Goal: Information Seeking & Learning: Learn about a topic

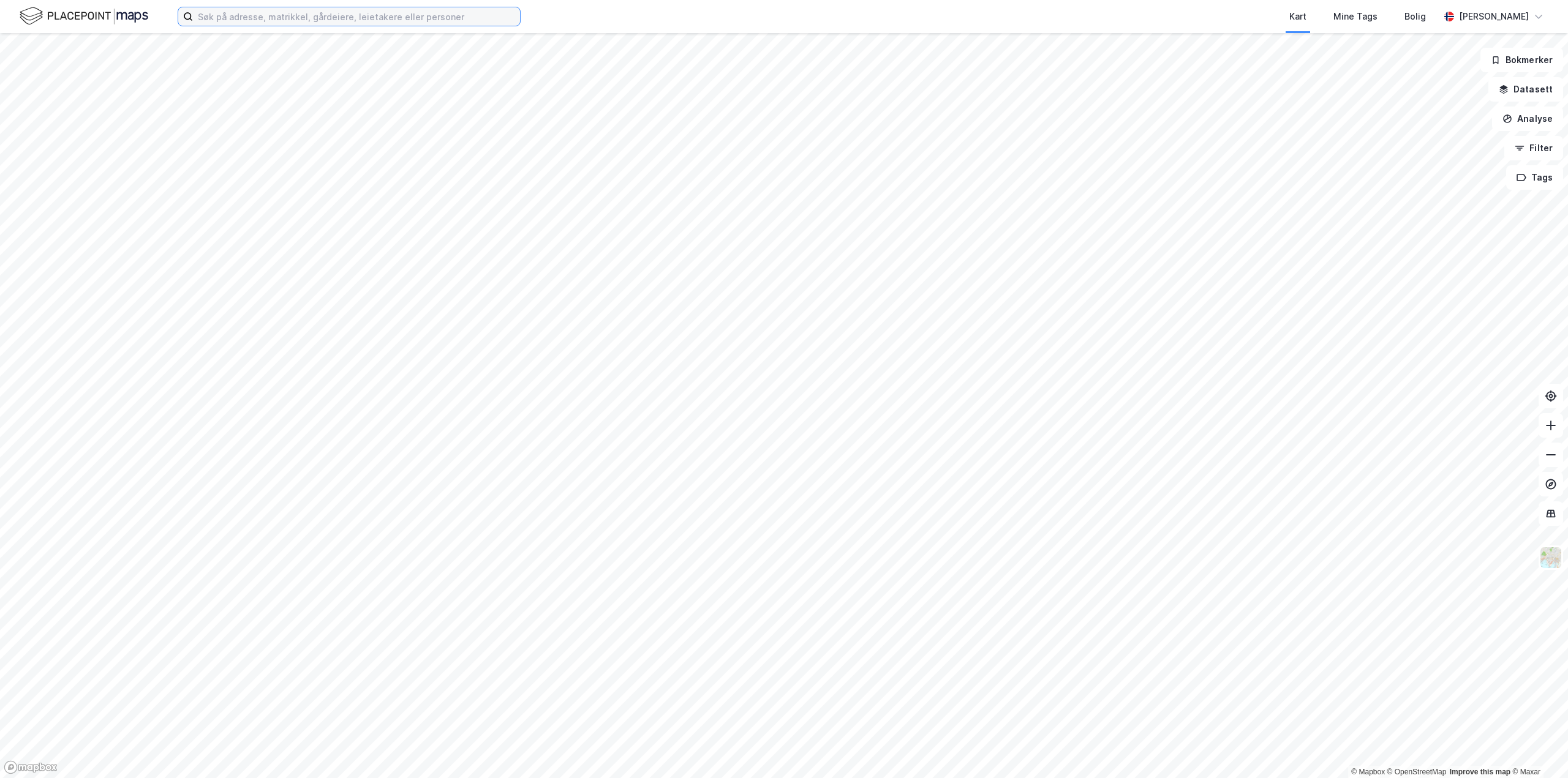
click at [415, 18] on input at bounding box center [357, 16] width 327 height 18
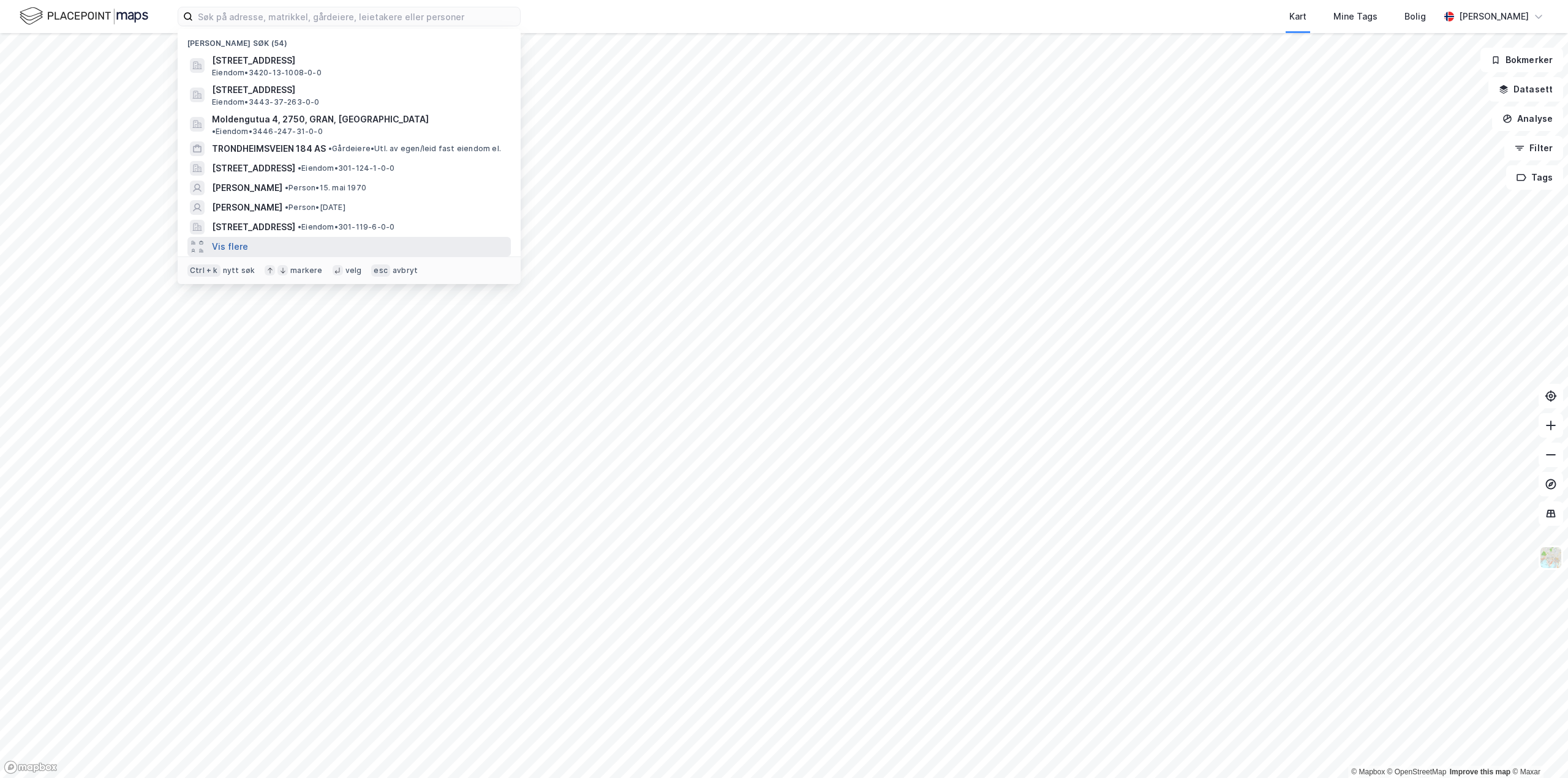
click at [225, 239] on button "Vis flere" at bounding box center [230, 247] width 36 height 15
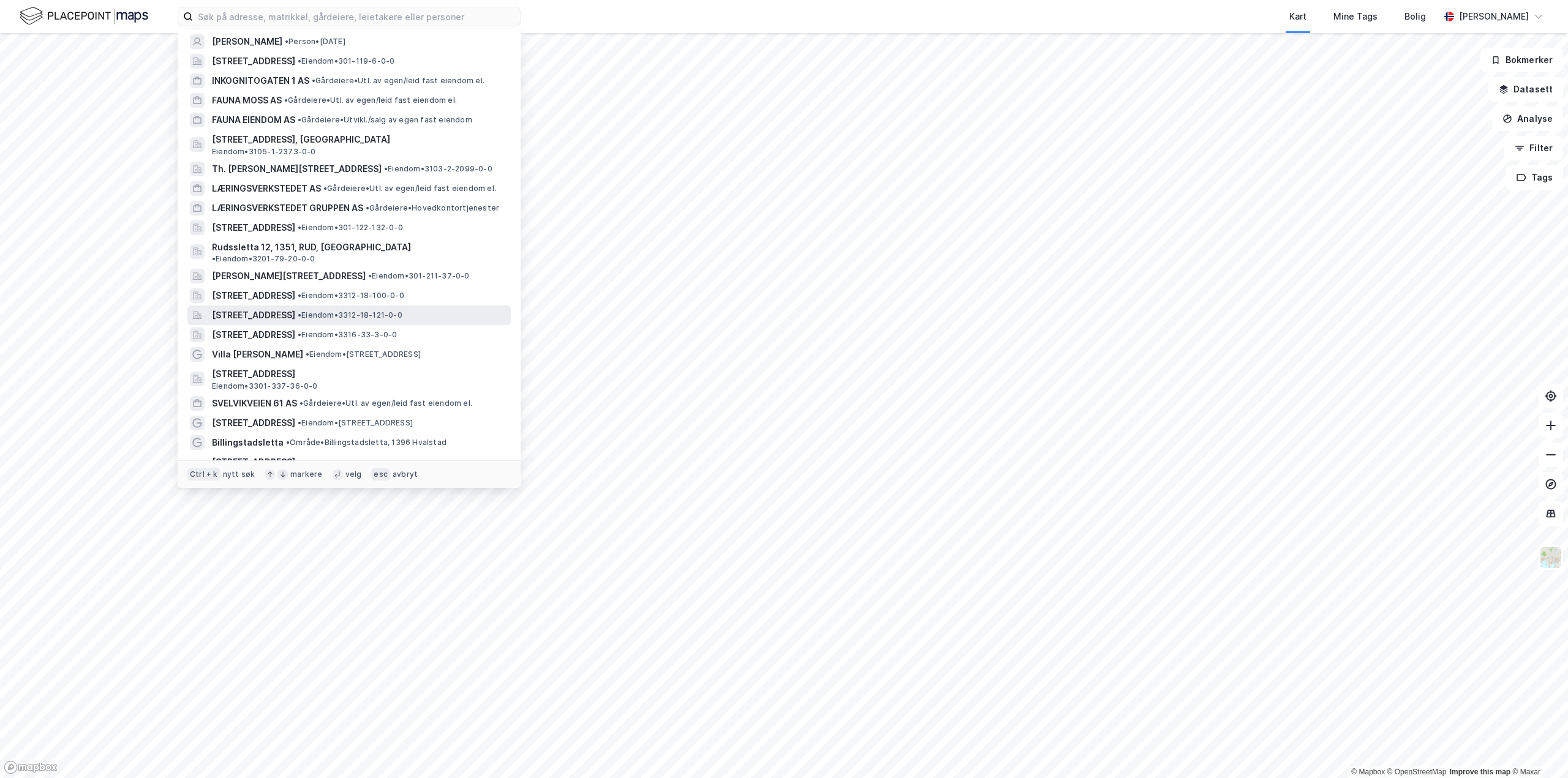
scroll to position [184, 0]
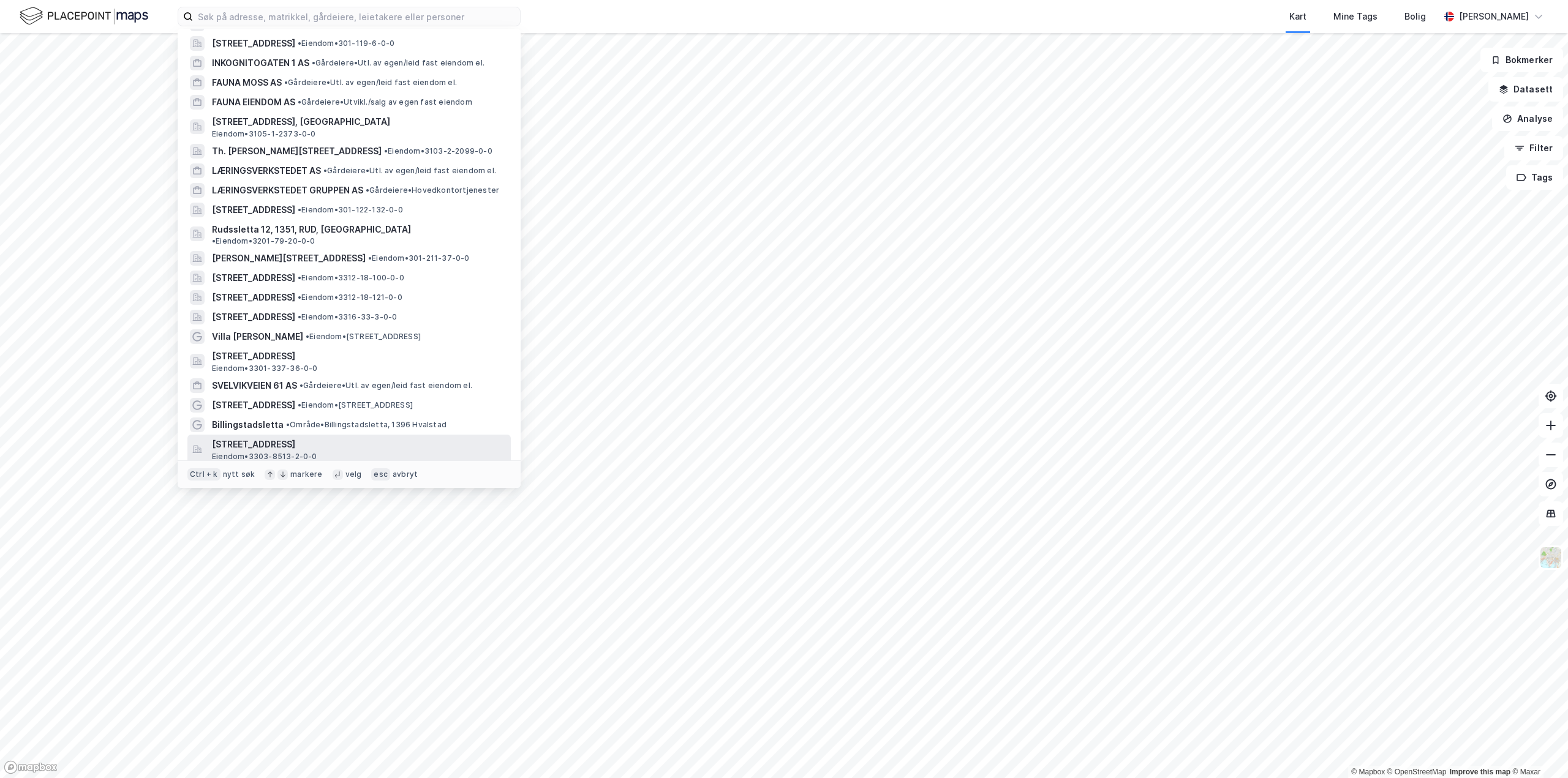
click at [274, 437] on span "[STREET_ADDRESS]" at bounding box center [359, 445] width 294 height 15
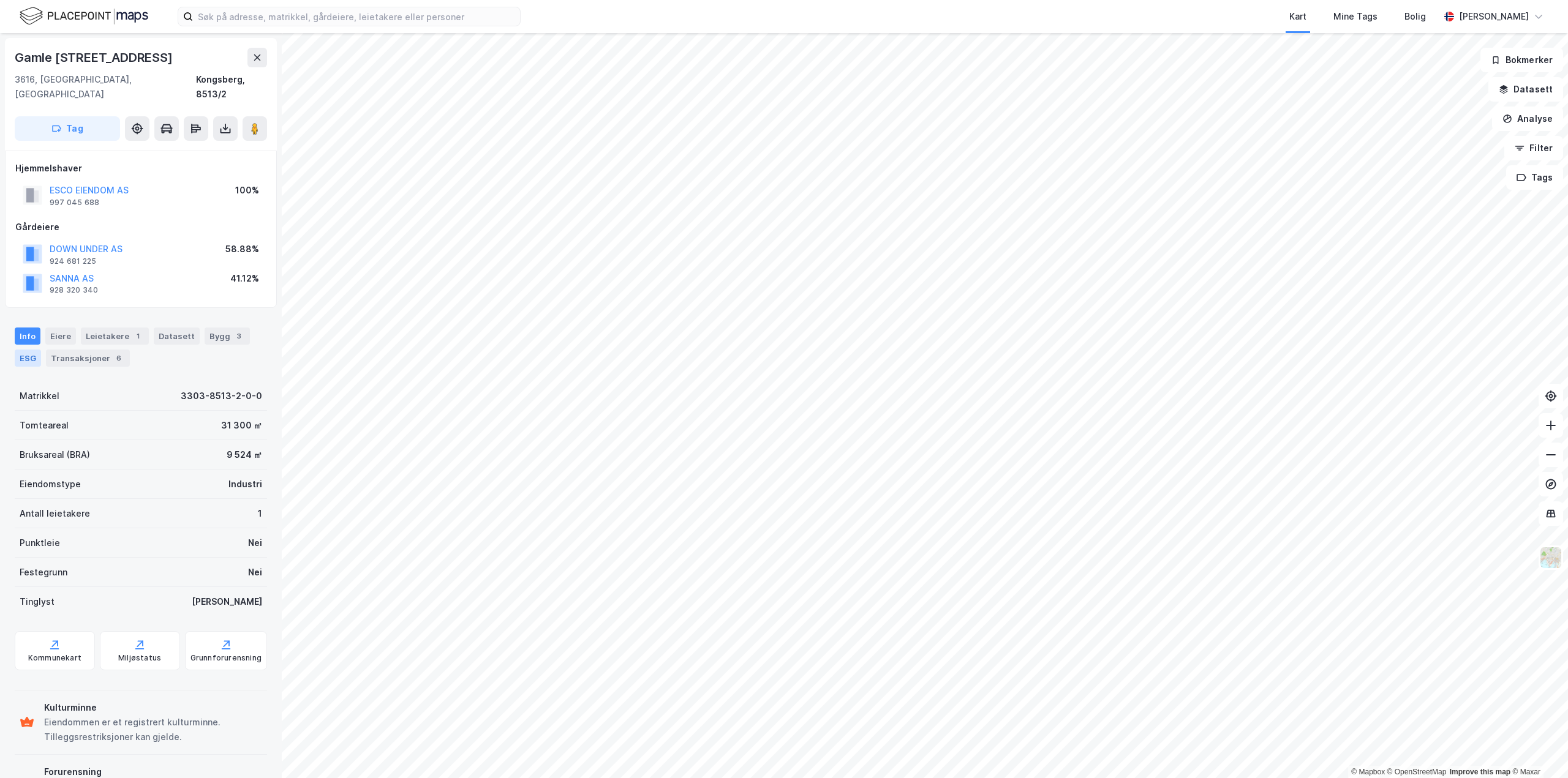
click at [35, 349] on div "ESG" at bounding box center [28, 358] width 26 height 17
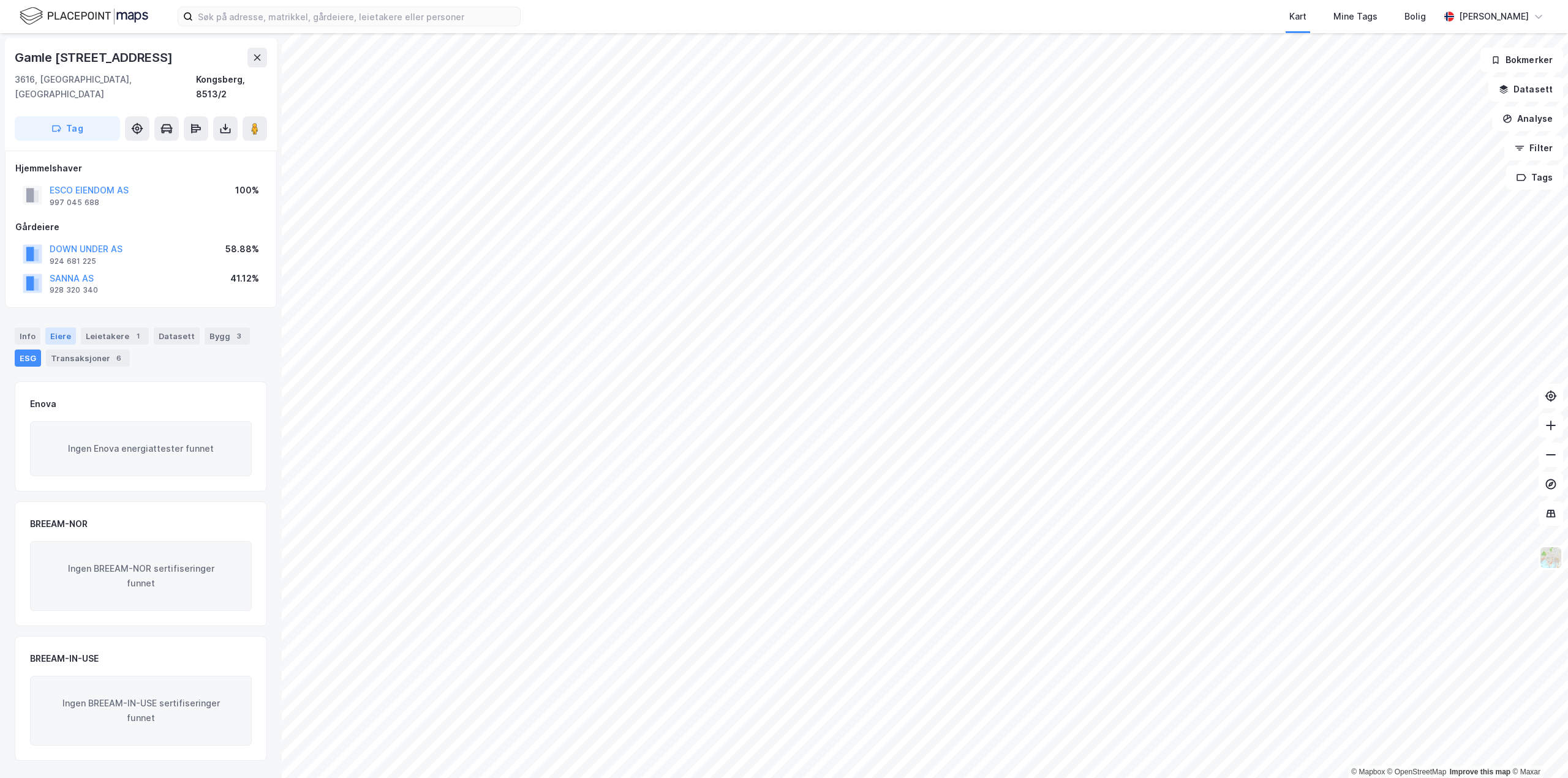
click at [60, 327] on div "Eiere" at bounding box center [61, 336] width 31 height 17
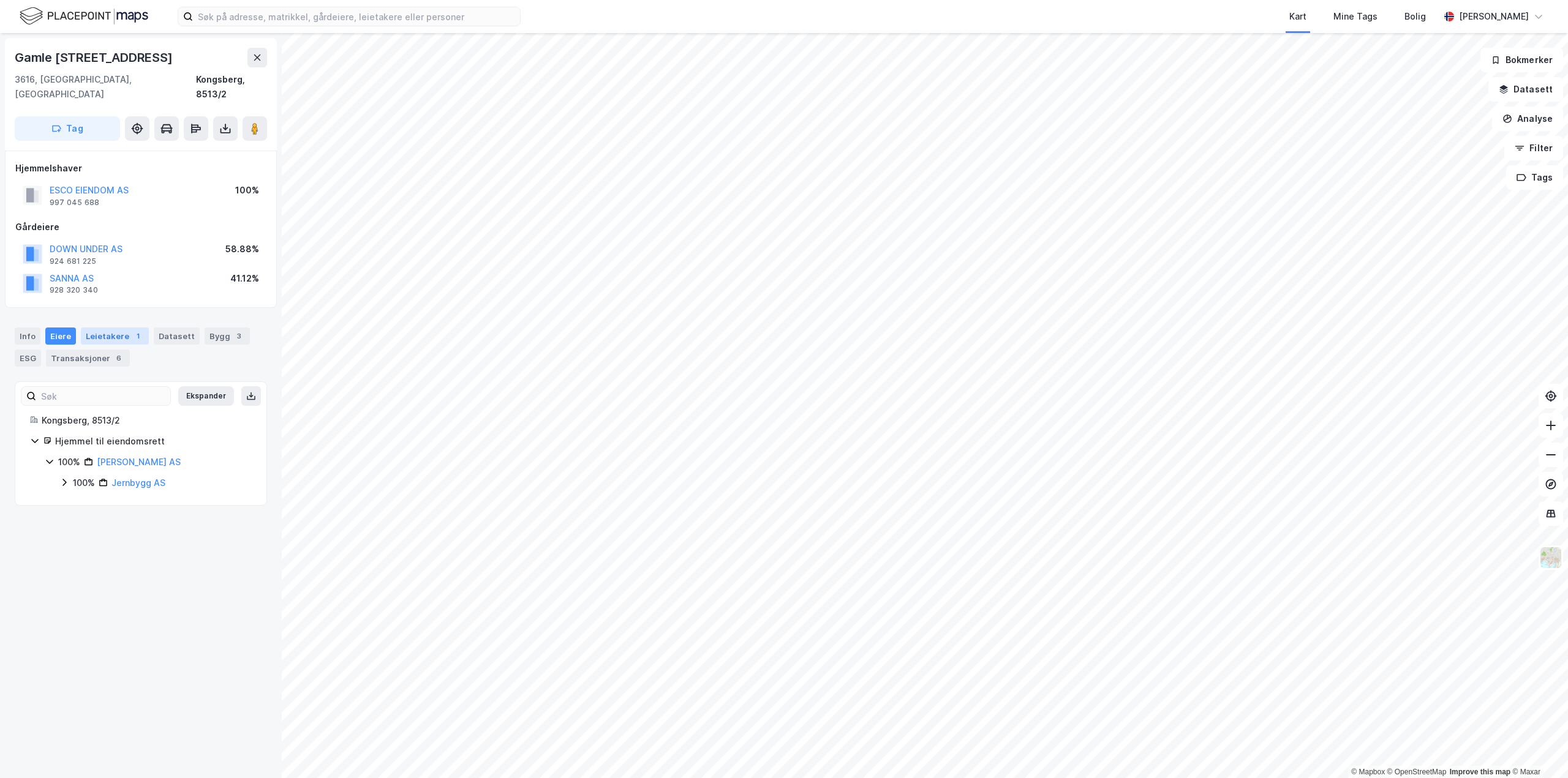
click at [138, 330] on div "1" at bounding box center [138, 336] width 12 height 12
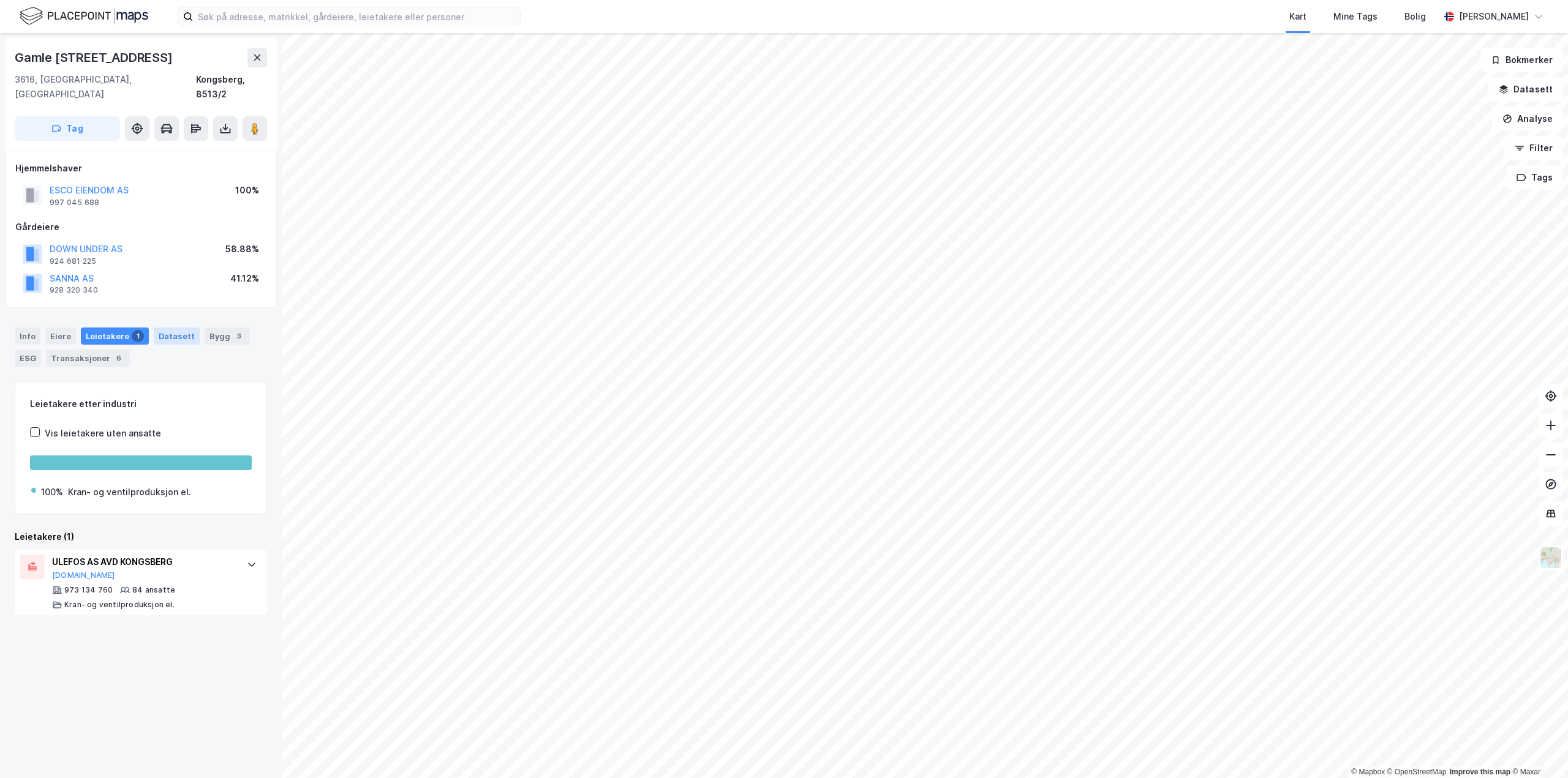
click at [165, 327] on div "Datasett" at bounding box center [176, 336] width 46 height 17
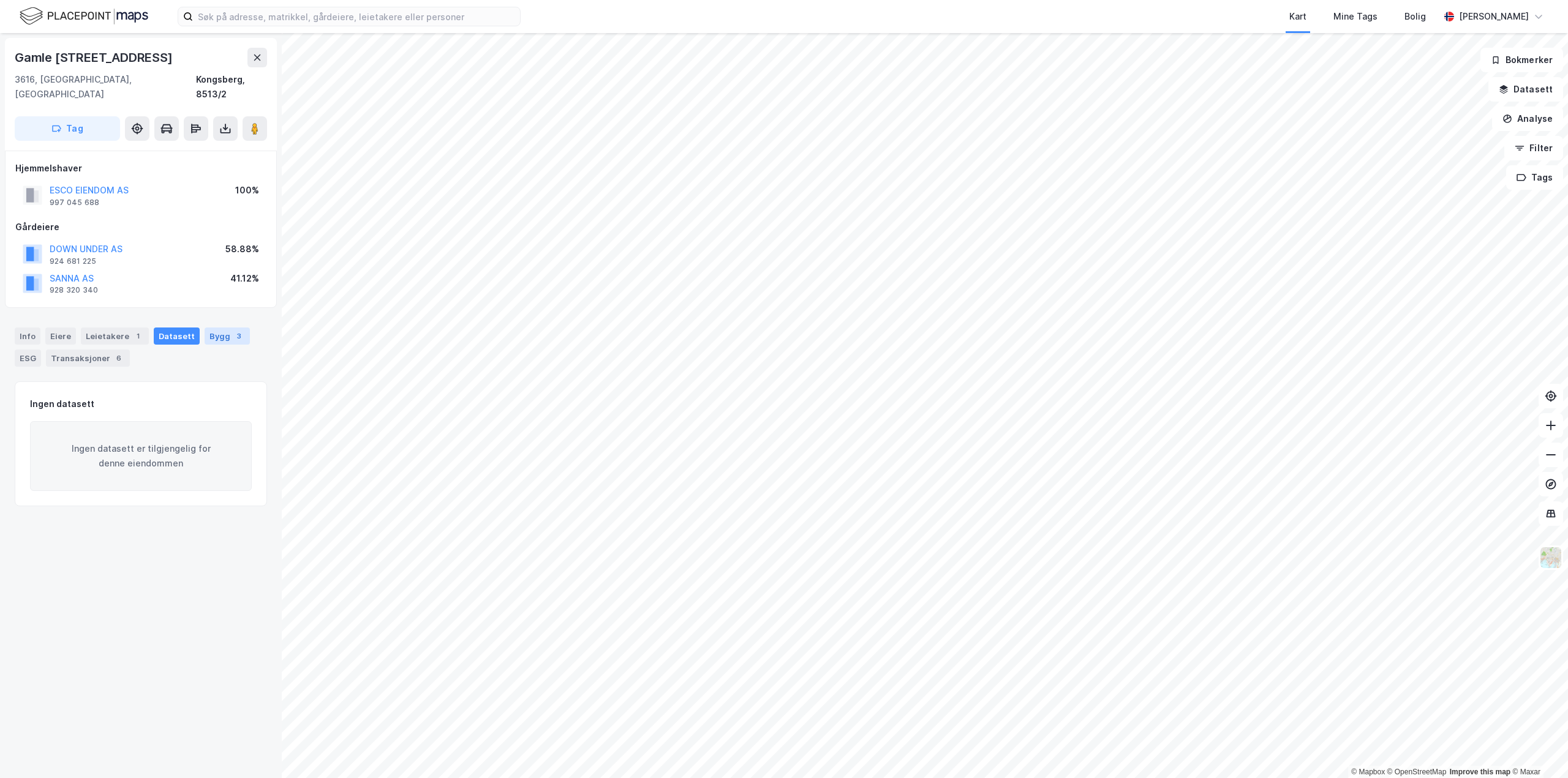
click at [221, 327] on div "Bygg 3" at bounding box center [227, 336] width 46 height 17
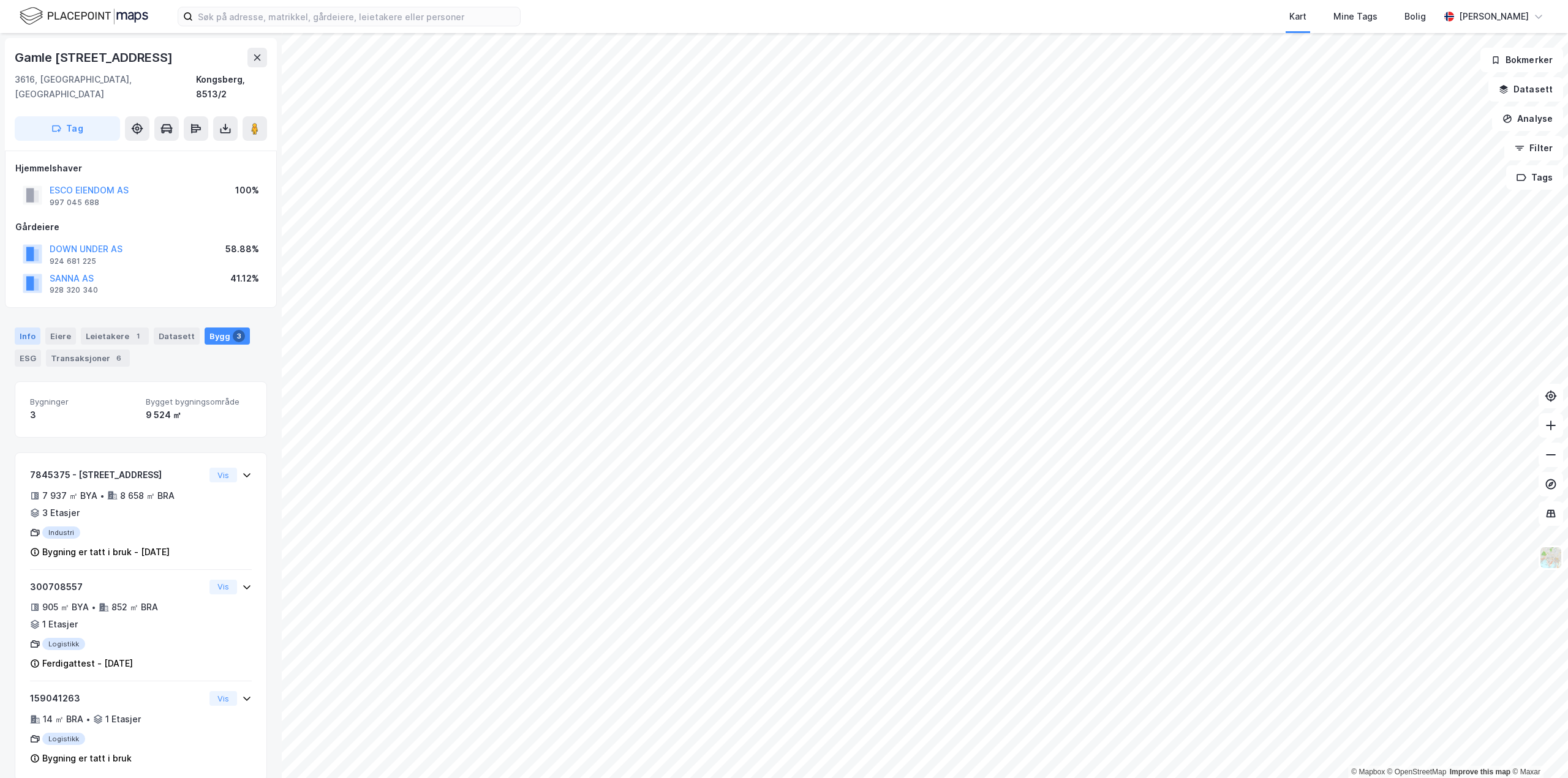
click at [27, 327] on div "Info" at bounding box center [28, 336] width 25 height 17
